Goal: Navigation & Orientation: Find specific page/section

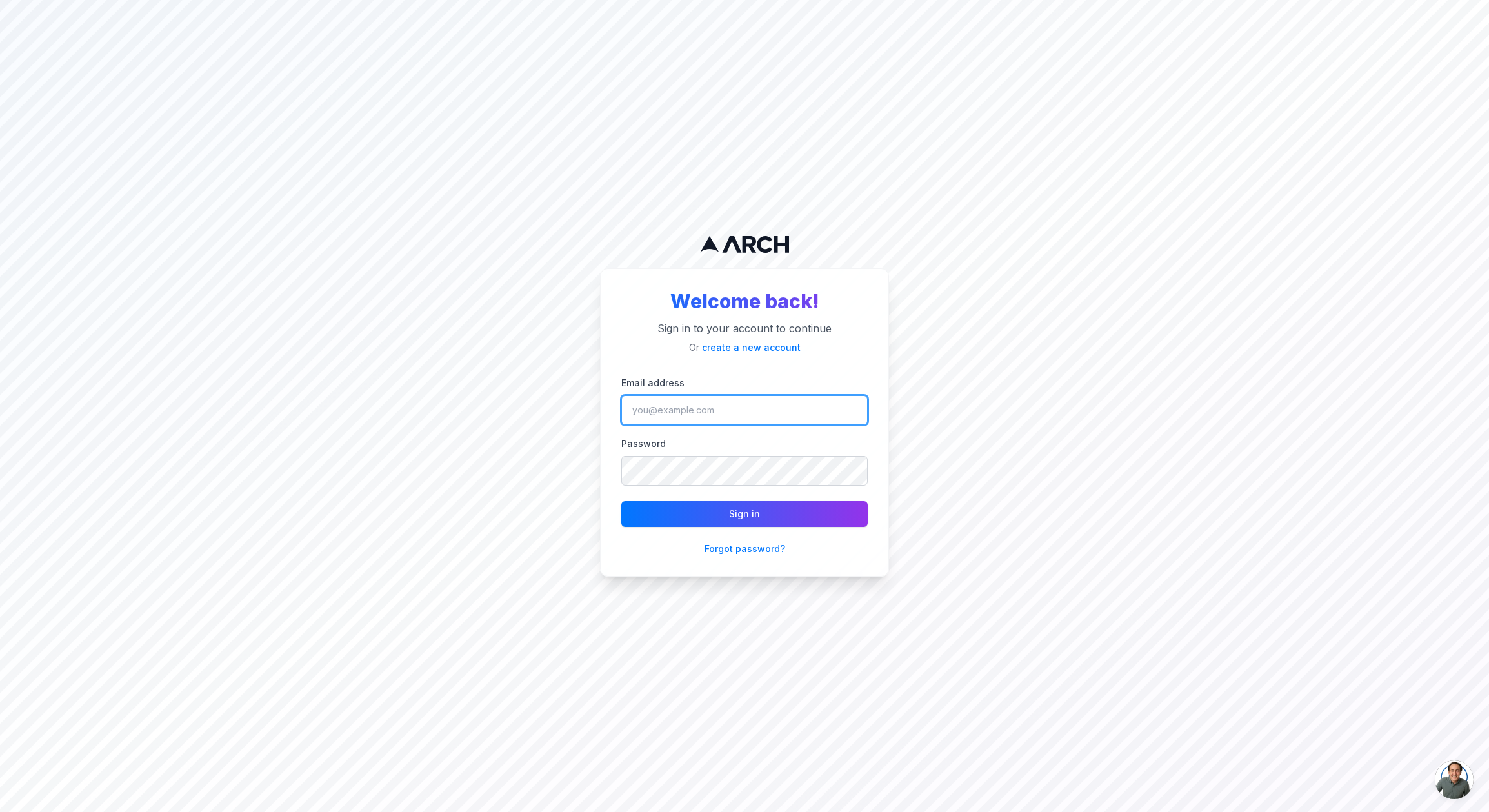
click at [733, 410] on input "Email address" at bounding box center [744, 410] width 246 height 30
type input "matt@getarch.com"
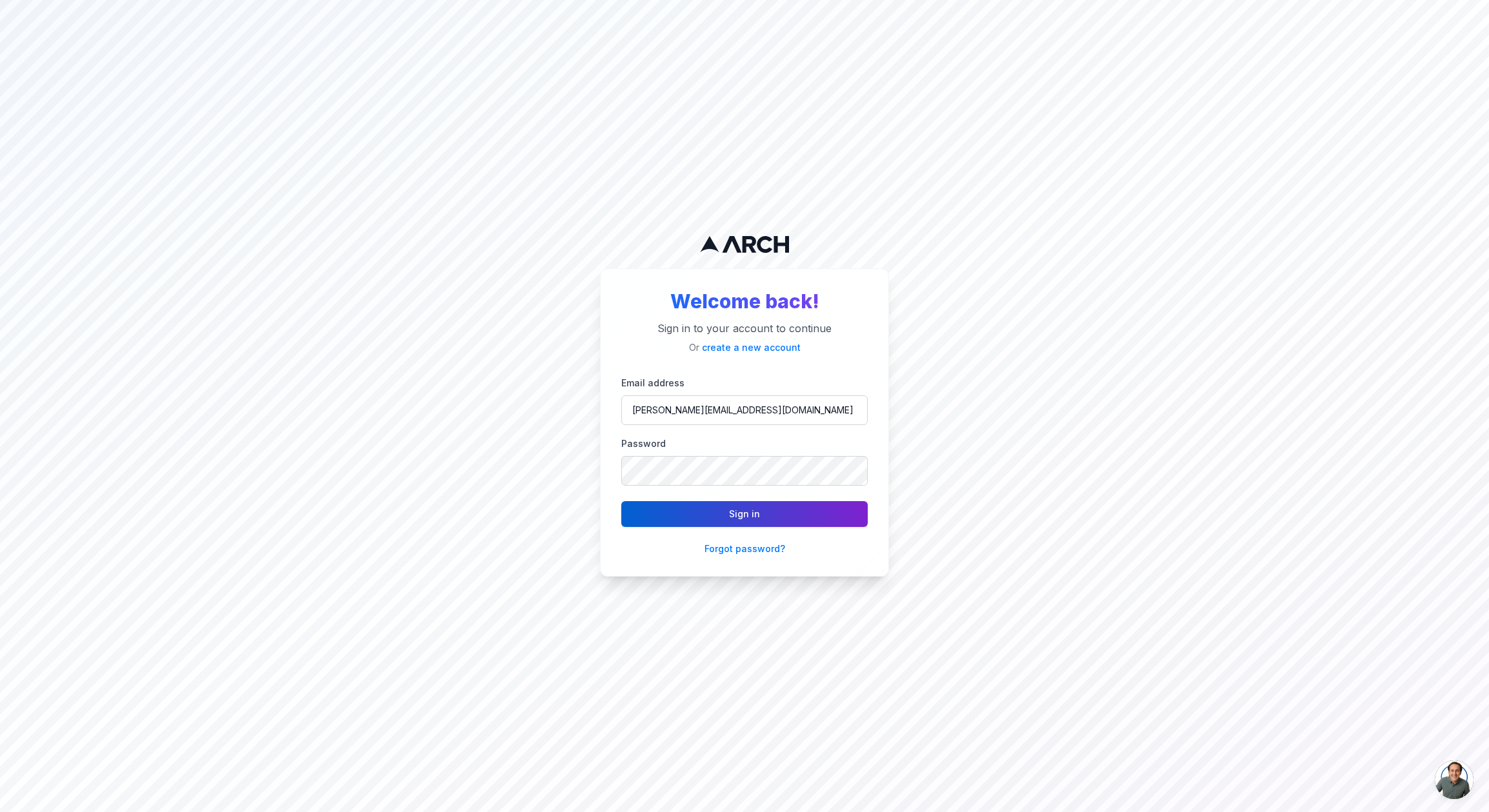
click at [732, 513] on button "Sign in" at bounding box center [744, 514] width 246 height 26
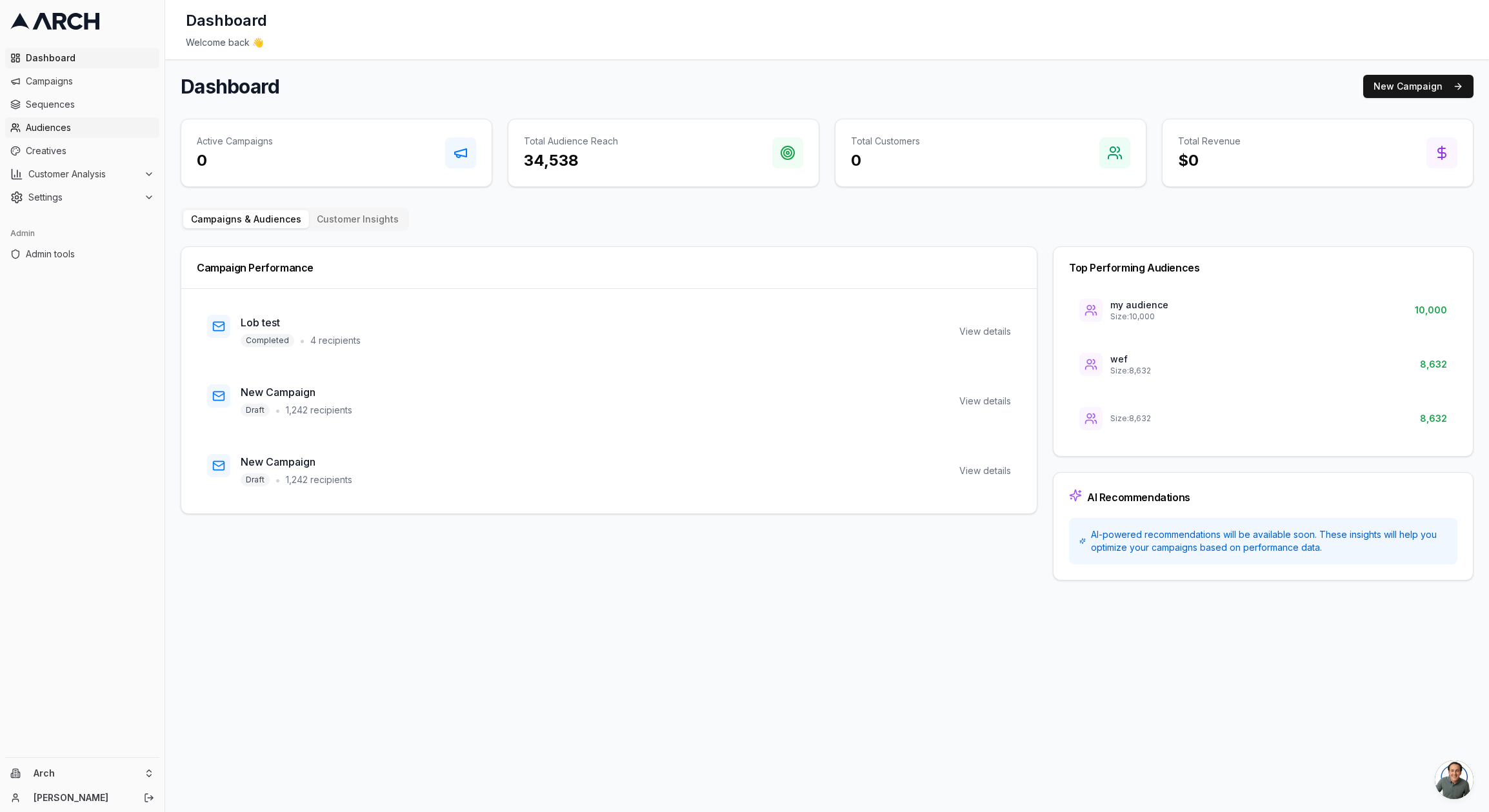
click at [96, 127] on span "Audiences" at bounding box center [90, 128] width 128 height 13
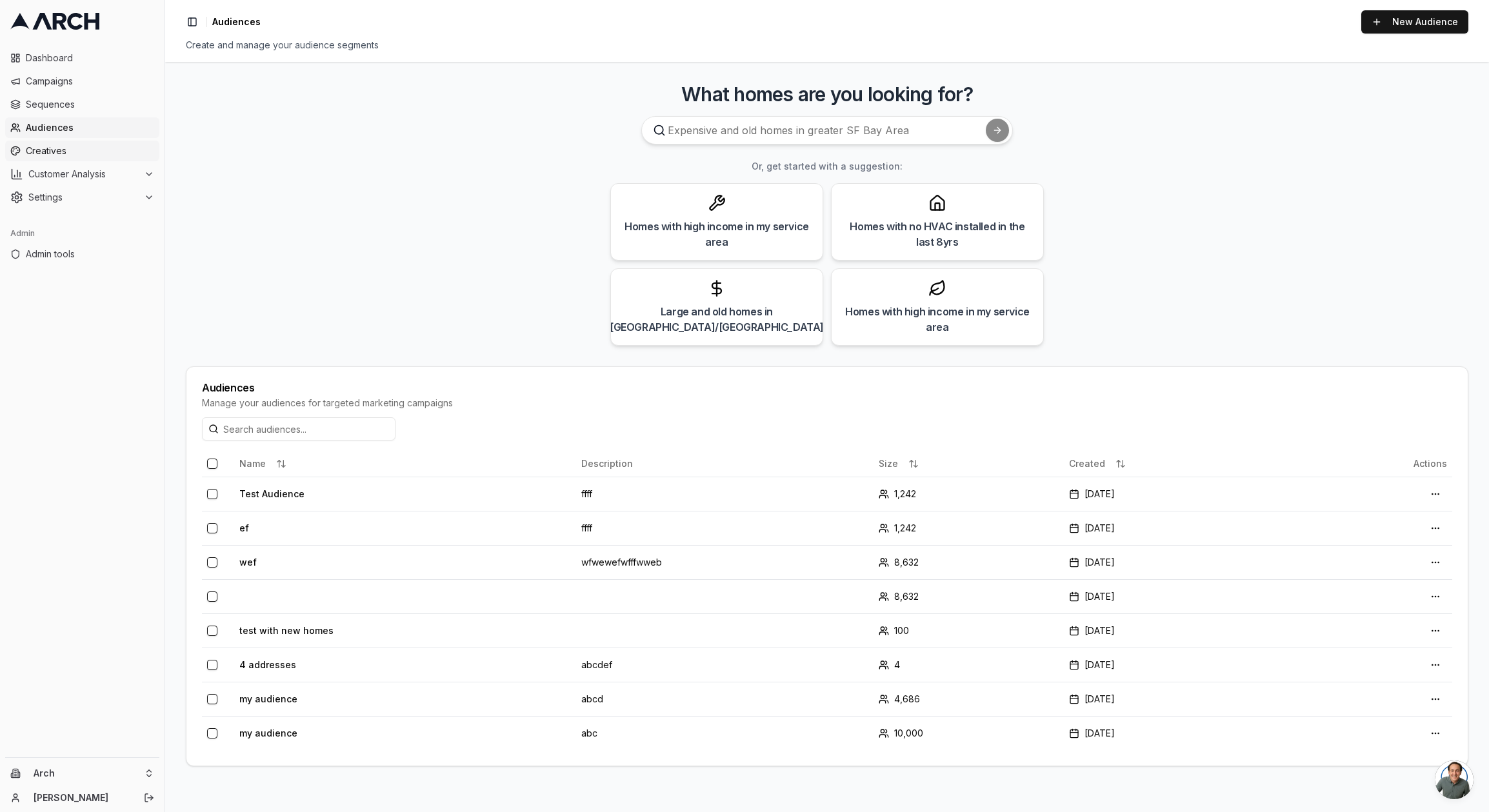
click at [85, 160] on link "Creatives" at bounding box center [82, 151] width 154 height 21
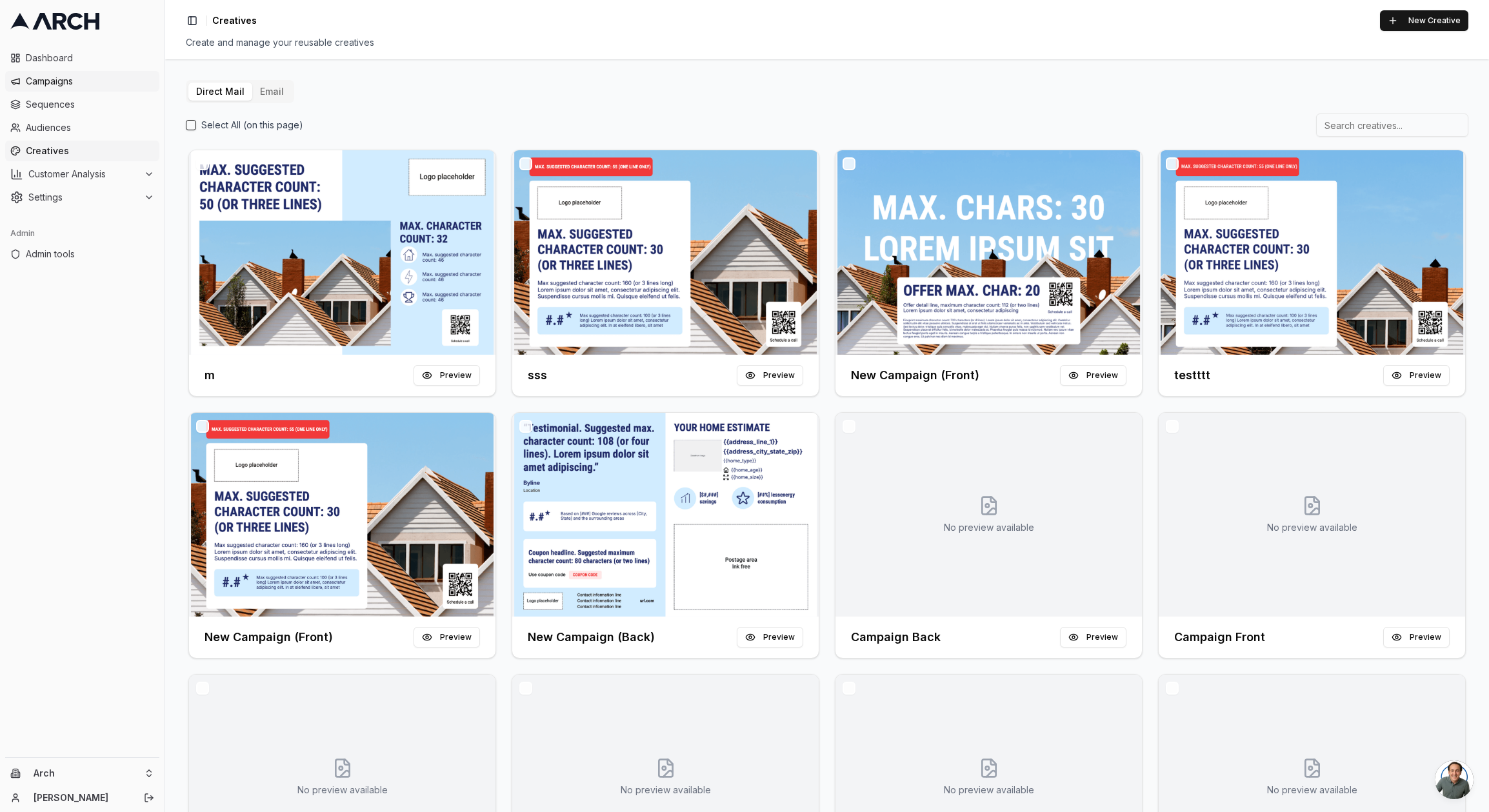
click at [52, 81] on span "Campaigns" at bounding box center [90, 81] width 128 height 13
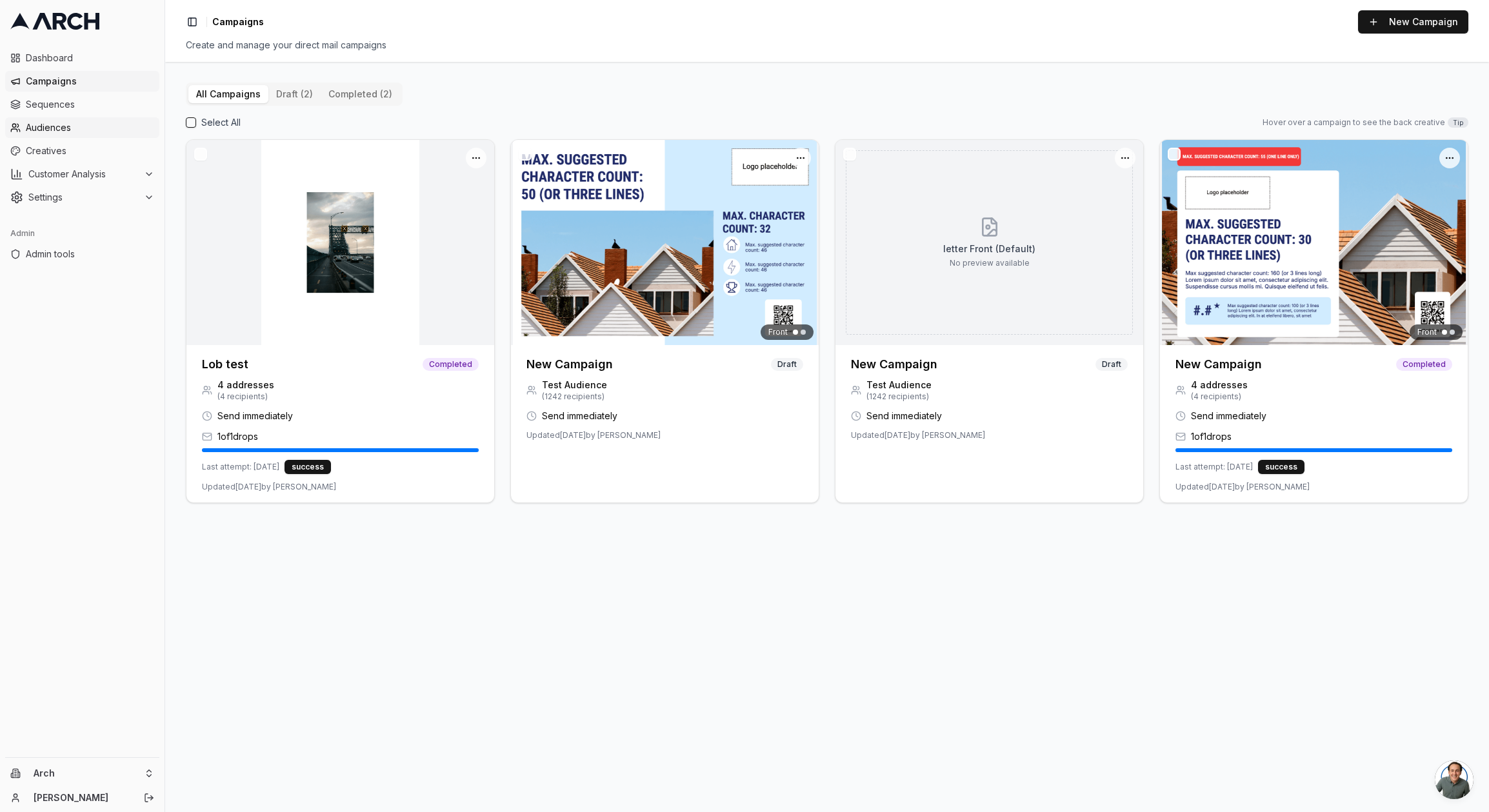
click at [59, 133] on span "Audiences" at bounding box center [90, 128] width 128 height 13
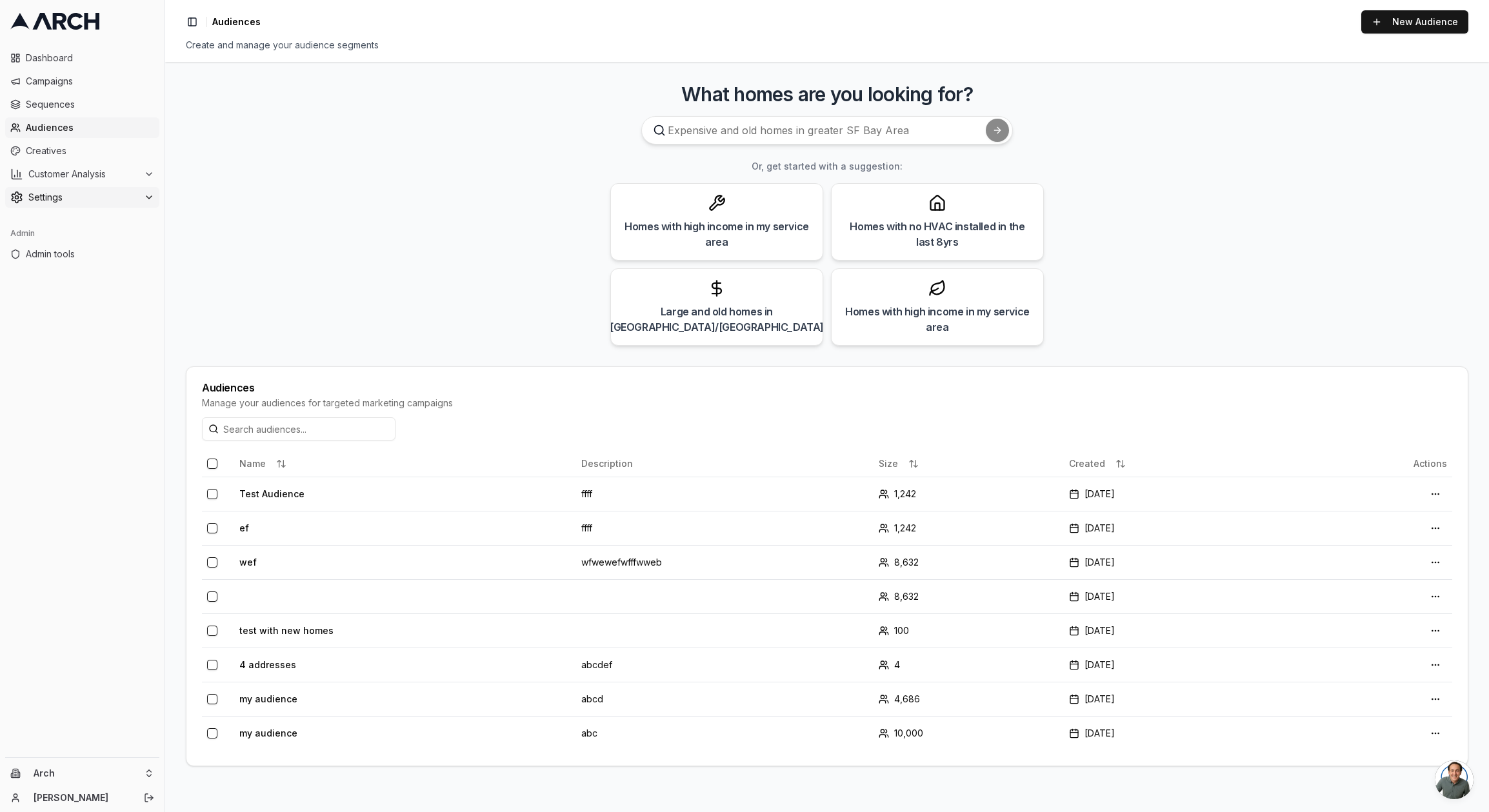
click at [59, 200] on span "Settings" at bounding box center [83, 197] width 110 height 13
click at [64, 61] on span "Dashboard" at bounding box center [90, 58] width 128 height 13
